Goal: Transaction & Acquisition: Register for event/course

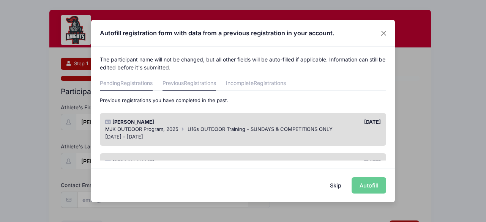
click at [146, 87] on link "Pending Registrations" at bounding box center [126, 84] width 53 height 14
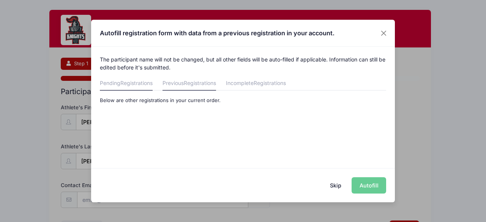
click at [185, 82] on link "Previous Registrations" at bounding box center [190, 84] width 54 height 14
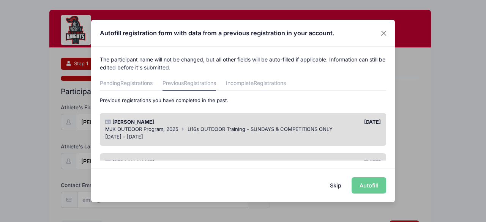
click at [143, 129] on span "MJK OUTDOOR Program, 2025" at bounding box center [141, 129] width 73 height 6
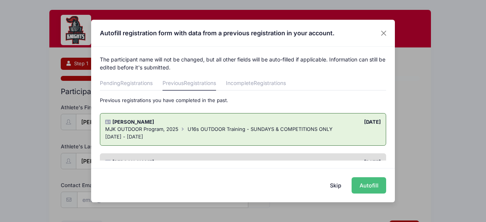
click at [369, 187] on button "Autofill" at bounding box center [369, 185] width 35 height 16
type input "[EMAIL_ADDRESS][DOMAIN_NAME]"
select select "[DEMOGRAPHIC_DATA]"
type input "[DATE]"
type input "8 [PERSON_NAME]"
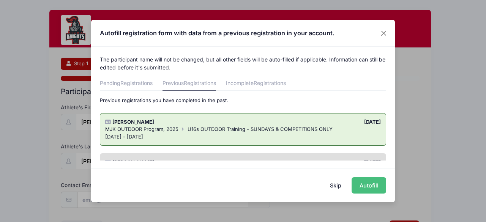
type input "[GEOGRAPHIC_DATA]"
select select "NJ"
type input "08816"
select select "Grade: 10th"
type input "[GEOGRAPHIC_DATA]"
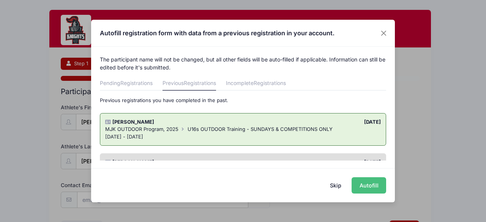
select select "Advanced"
select select "8"
select select "Field Player"
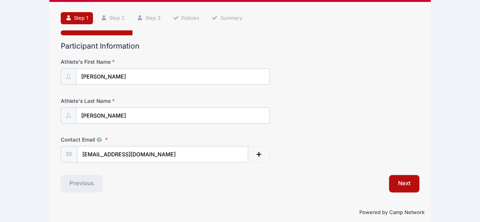
scroll to position [54, 0]
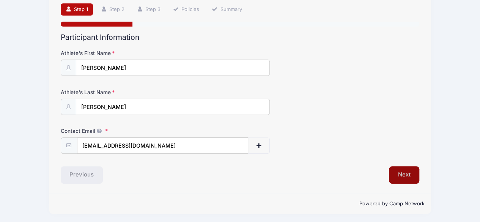
click at [405, 172] on button "Next" at bounding box center [404, 174] width 31 height 17
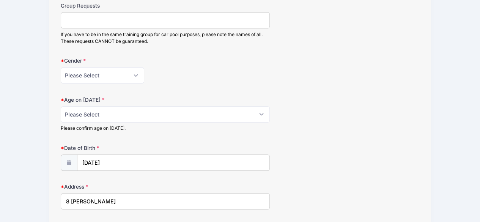
scroll to position [114, 0]
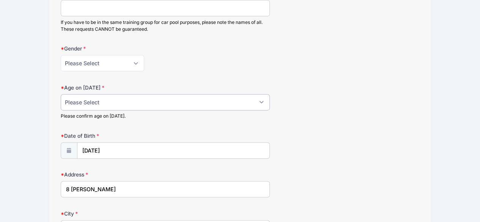
click at [104, 101] on select "Please Select 1 2 3 4 5 6 7 8 9 10 11 12 13 14 15 16 17 18" at bounding box center [166, 102] width 210 height 16
select select "16"
click at [61, 94] on select "Please Select 1 2 3 4 5 6 7 8 9 10 11 12 13 14 15 16 17 18" at bounding box center [166, 102] width 210 height 16
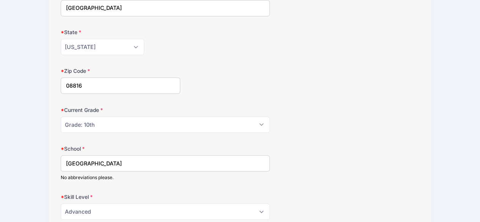
scroll to position [342, 0]
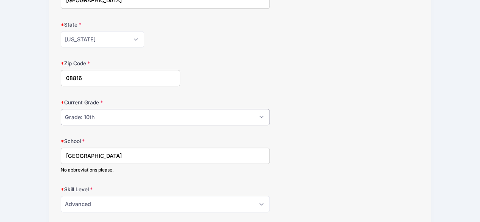
click at [263, 115] on select "Please Select Grade: K Grade: 1st Grade: 2nd Grade: 3rd Grade: 4th 5th Grade: 6…" at bounding box center [166, 117] width 210 height 16
select select "Grade: 11th"
click at [61, 109] on select "Please Select Grade: K Grade: 1st Grade: 2nd Grade: 3rd Grade: 4th 5th Grade: 6…" at bounding box center [166, 117] width 210 height 16
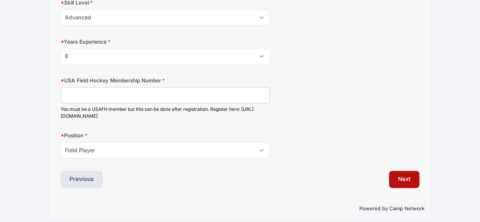
scroll to position [530, 0]
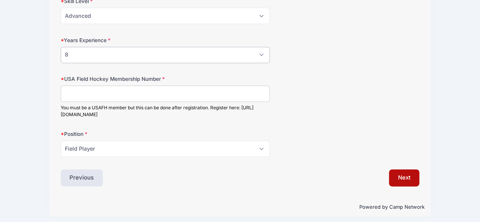
click at [90, 55] on select "Please Select 0 1 2 3 4 5 6 7 8" at bounding box center [166, 55] width 210 height 16
click at [61, 47] on select "Please Select 0 1 2 3 4 5 6 7 8" at bounding box center [166, 55] width 210 height 16
click at [115, 90] on input "USA Field Hockey Membership Number" at bounding box center [166, 93] width 210 height 16
type input "2000387389"
click at [90, 147] on select "Please Select Field Player Goalkeeper" at bounding box center [166, 149] width 210 height 16
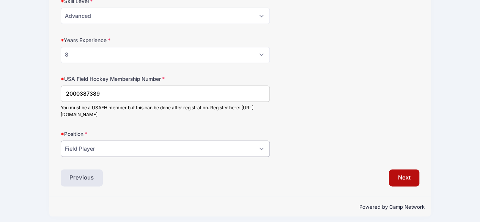
click at [61, 141] on select "Please Select Field Player Goalkeeper" at bounding box center [166, 149] width 210 height 16
click at [409, 174] on button "Next" at bounding box center [404, 177] width 31 height 17
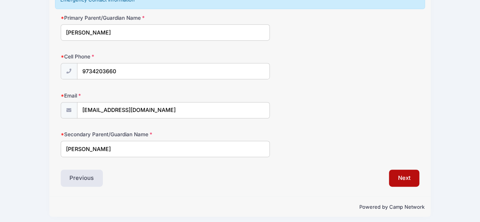
scroll to position [164, 0]
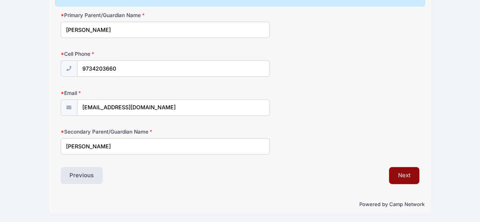
click at [404, 177] on button "Next" at bounding box center [404, 175] width 31 height 17
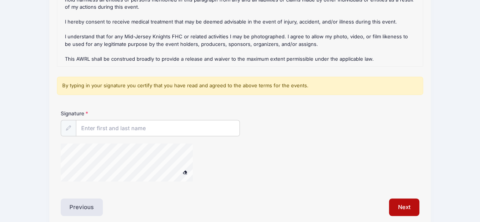
scroll to position [110, 0]
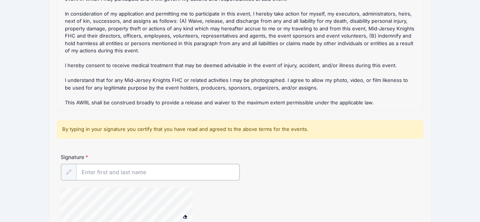
click at [85, 171] on input "Signature" at bounding box center [158, 172] width 164 height 16
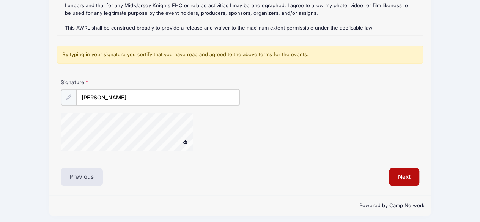
scroll to position [186, 0]
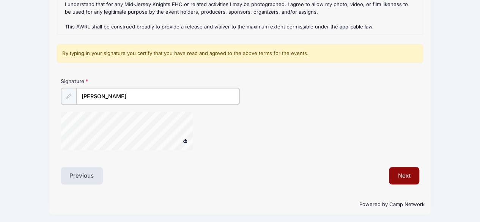
type input "[PERSON_NAME]"
click at [403, 177] on button "Next" at bounding box center [404, 174] width 31 height 17
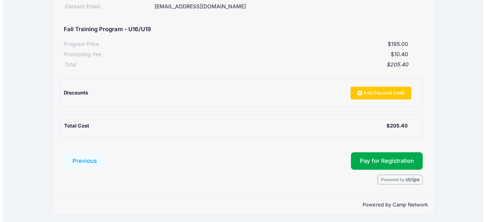
scroll to position [137, 0]
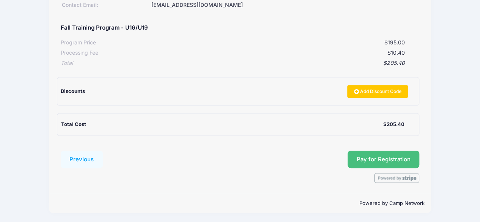
click at [367, 158] on button "Pay for Registration" at bounding box center [384, 159] width 72 height 17
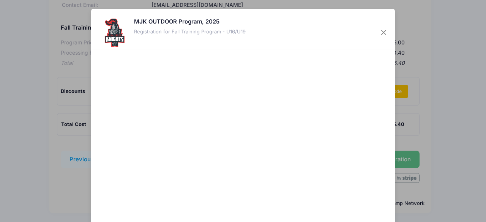
scroll to position [76, 0]
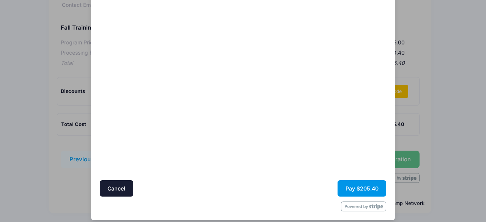
click at [361, 190] on button "Pay $205.40" at bounding box center [362, 188] width 49 height 16
